Goal: Transaction & Acquisition: Purchase product/service

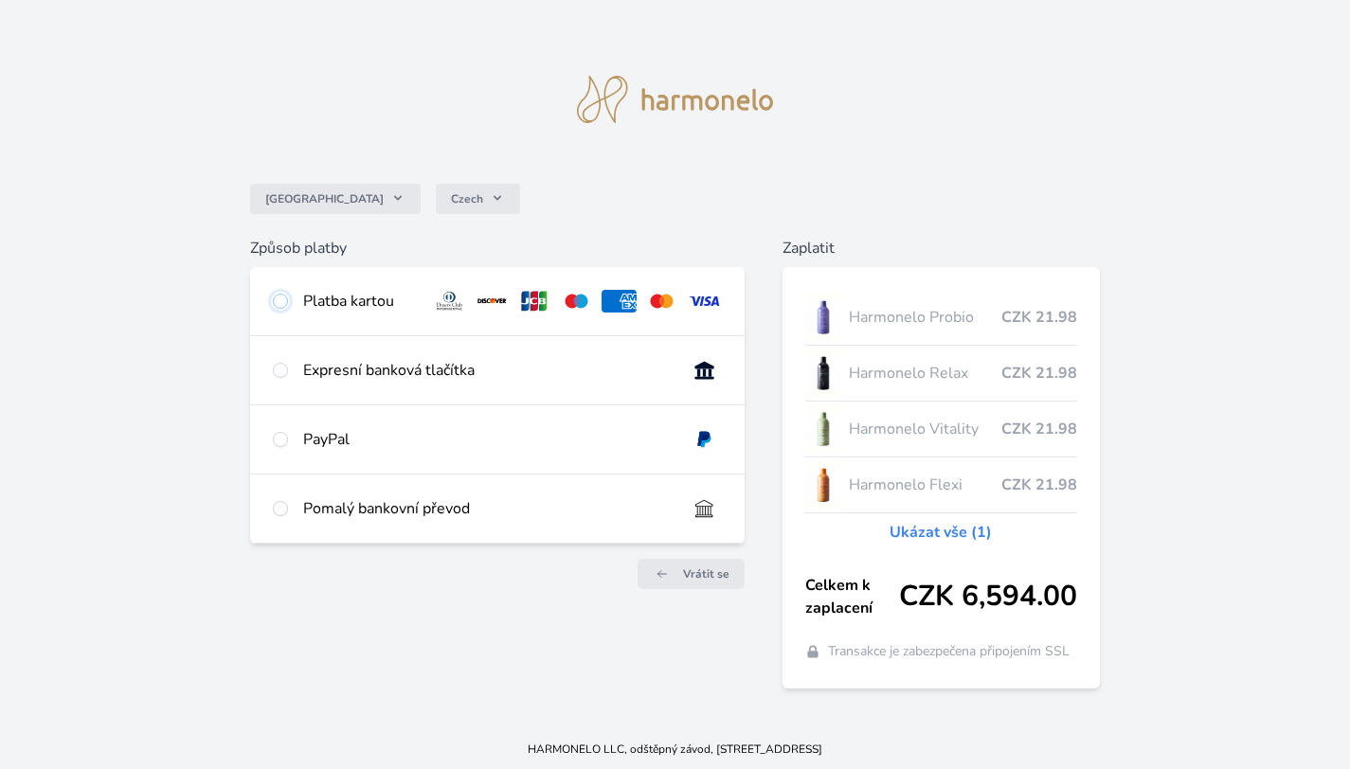
click at [278, 304] on input "radio" at bounding box center [280, 301] width 15 height 15
radio input "true"
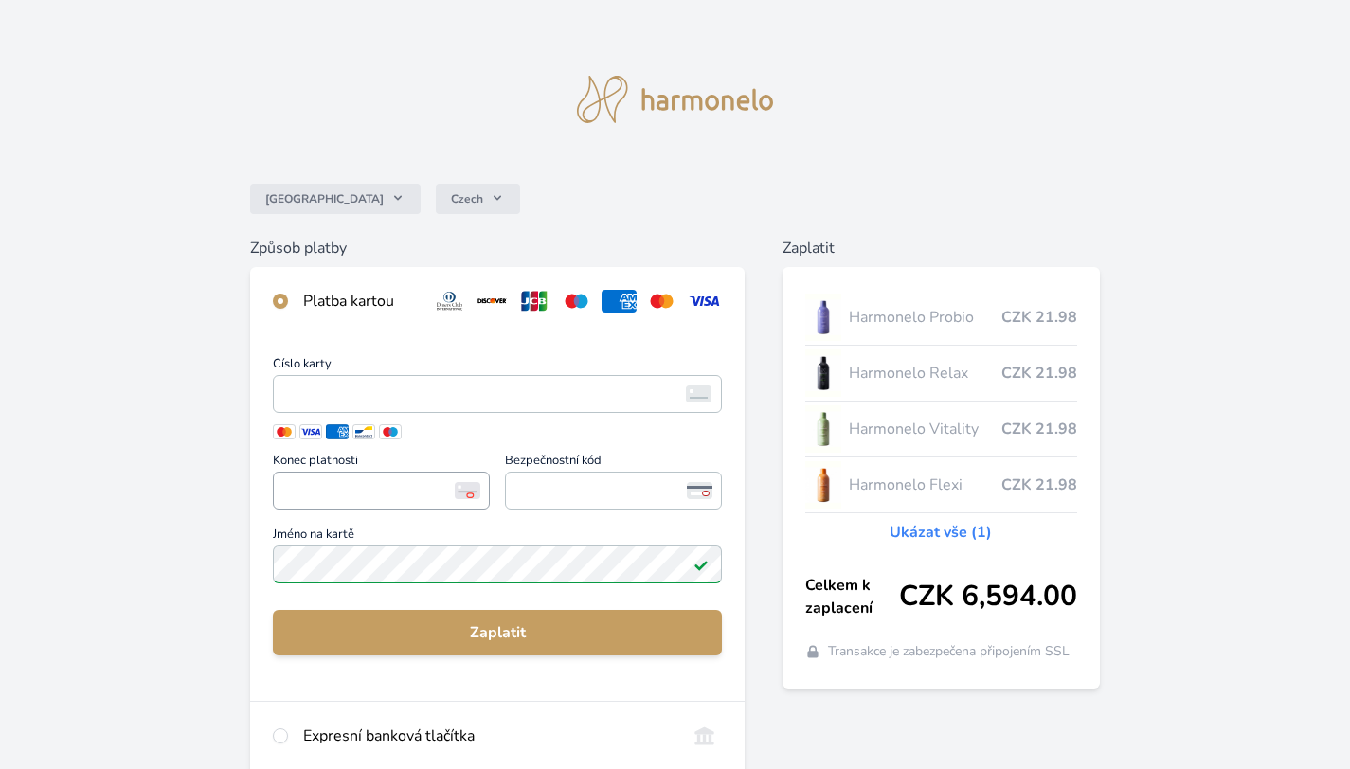
click at [282, 504] on span "<p>Your browser does not support iframes.</p>" at bounding box center [381, 491] width 217 height 38
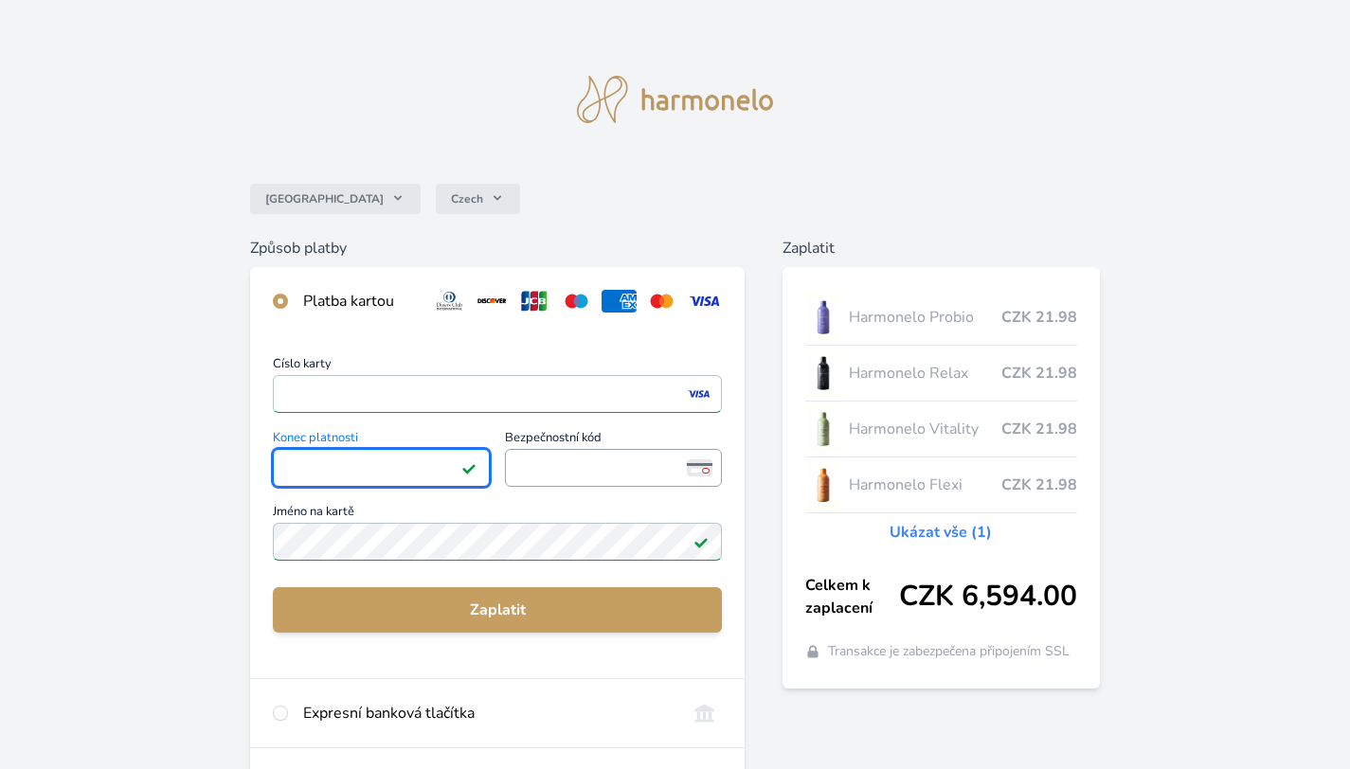
click at [572, 482] on span "<p>Your browser does not support iframes.</p>" at bounding box center [613, 468] width 217 height 38
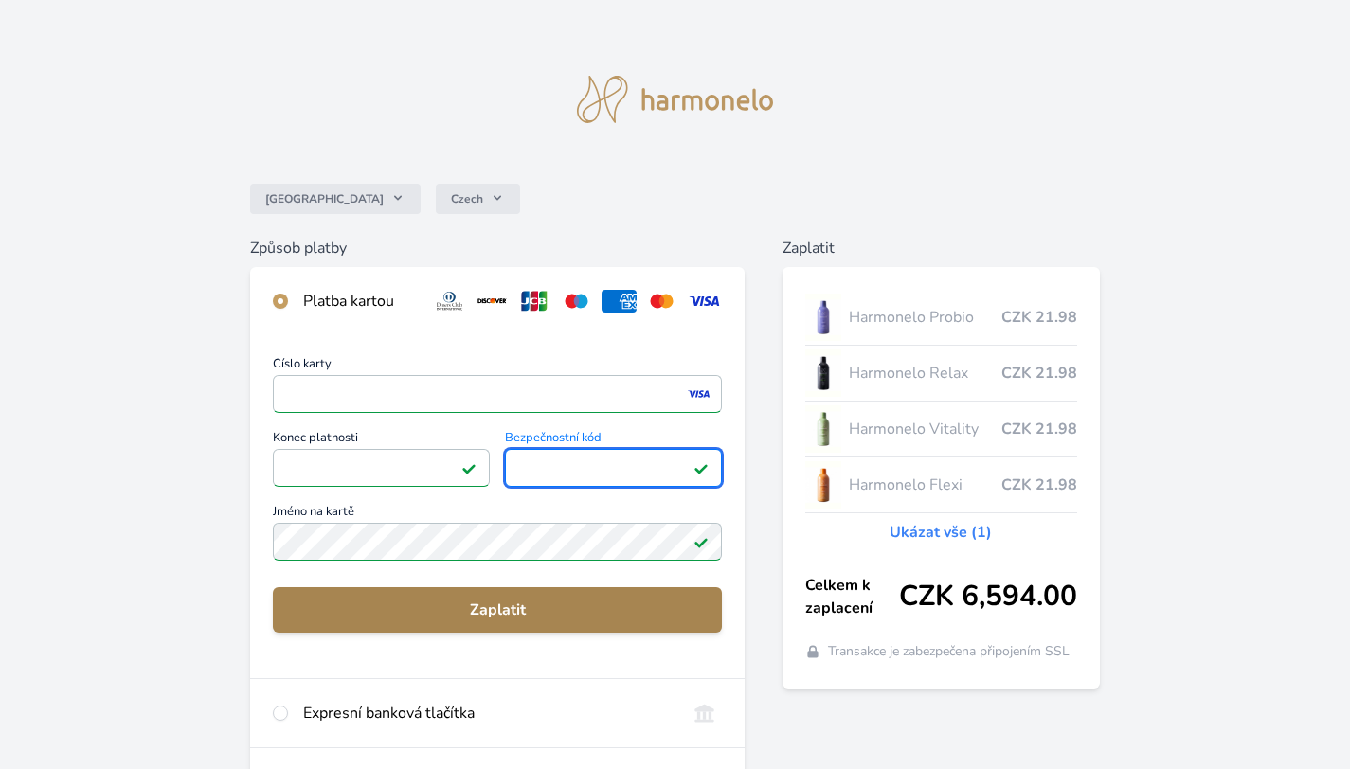
click at [288, 616] on span "Zaplatit" at bounding box center [497, 610] width 419 height 23
